Goal: Information Seeking & Learning: Learn about a topic

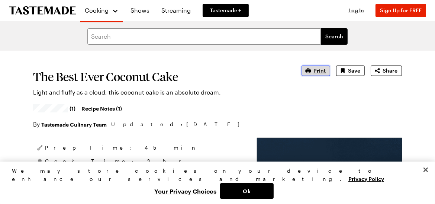
click at [314, 70] on button "Print" at bounding box center [316, 71] width 29 height 10
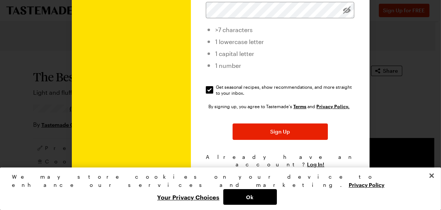
scroll to position [138, 0]
click at [430, 183] on button "Close" at bounding box center [432, 175] width 16 height 16
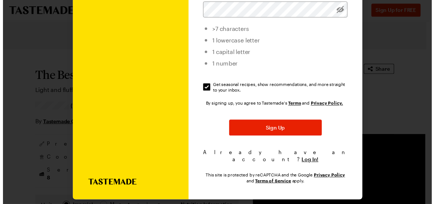
scroll to position [0, 0]
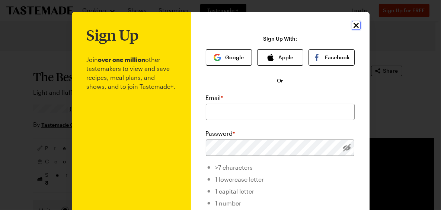
click at [352, 26] on icon "Close" at bounding box center [356, 25] width 9 height 9
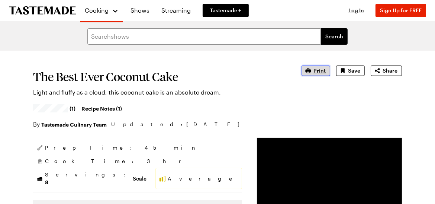
click at [319, 72] on span "Print" at bounding box center [320, 70] width 12 height 7
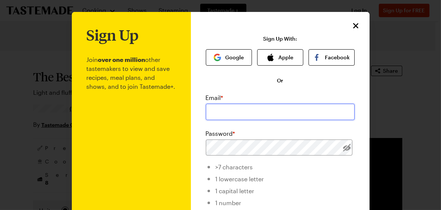
click at [230, 112] on input "email" at bounding box center [280, 111] width 149 height 16
type input "Trishathomas499@gmail.com"
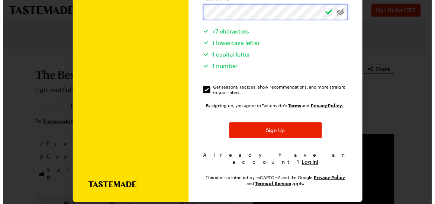
scroll to position [138, 0]
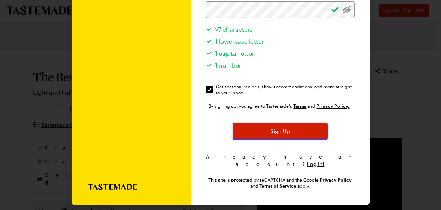
click at [262, 127] on button "Sign Up" at bounding box center [280, 131] width 95 height 16
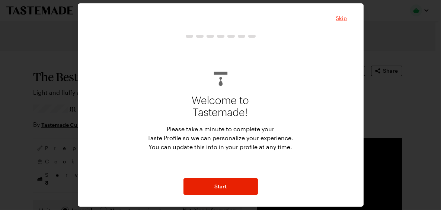
click at [343, 19] on span "Skip" at bounding box center [341, 18] width 11 height 7
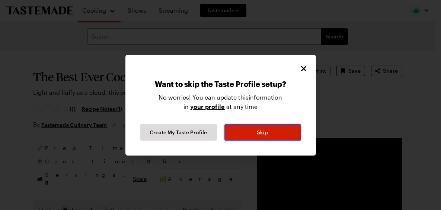
click at [257, 133] on span "Skip" at bounding box center [262, 131] width 11 height 7
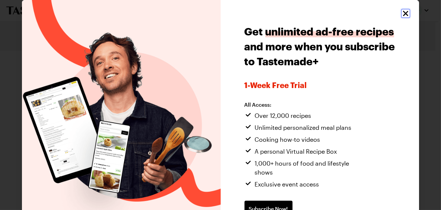
click at [403, 14] on icon "Close" at bounding box center [405, 13] width 5 height 5
type textarea "x"
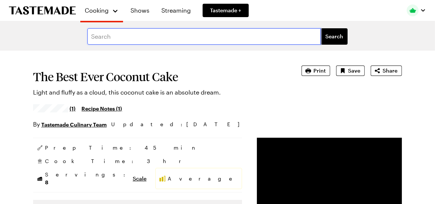
click at [133, 37] on input "text" at bounding box center [204, 36] width 234 height 16
type input "o"
type input "almond joy cookies"
click at [321, 28] on button "Search" at bounding box center [334, 36] width 27 height 16
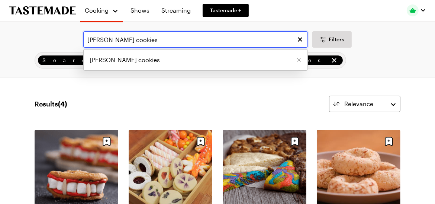
click at [115, 39] on input "almond joy cookies" at bounding box center [195, 39] width 225 height 16
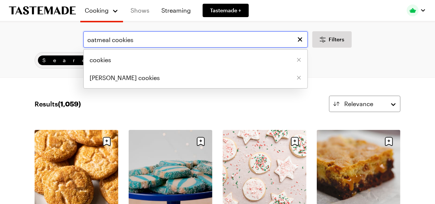
type input "oatmeal cookies"
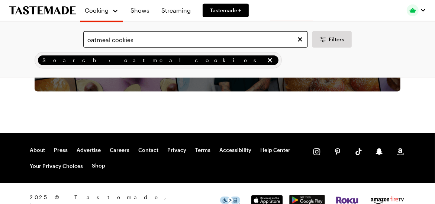
scroll to position [645, 0]
